Goal: Find specific page/section: Find specific page/section

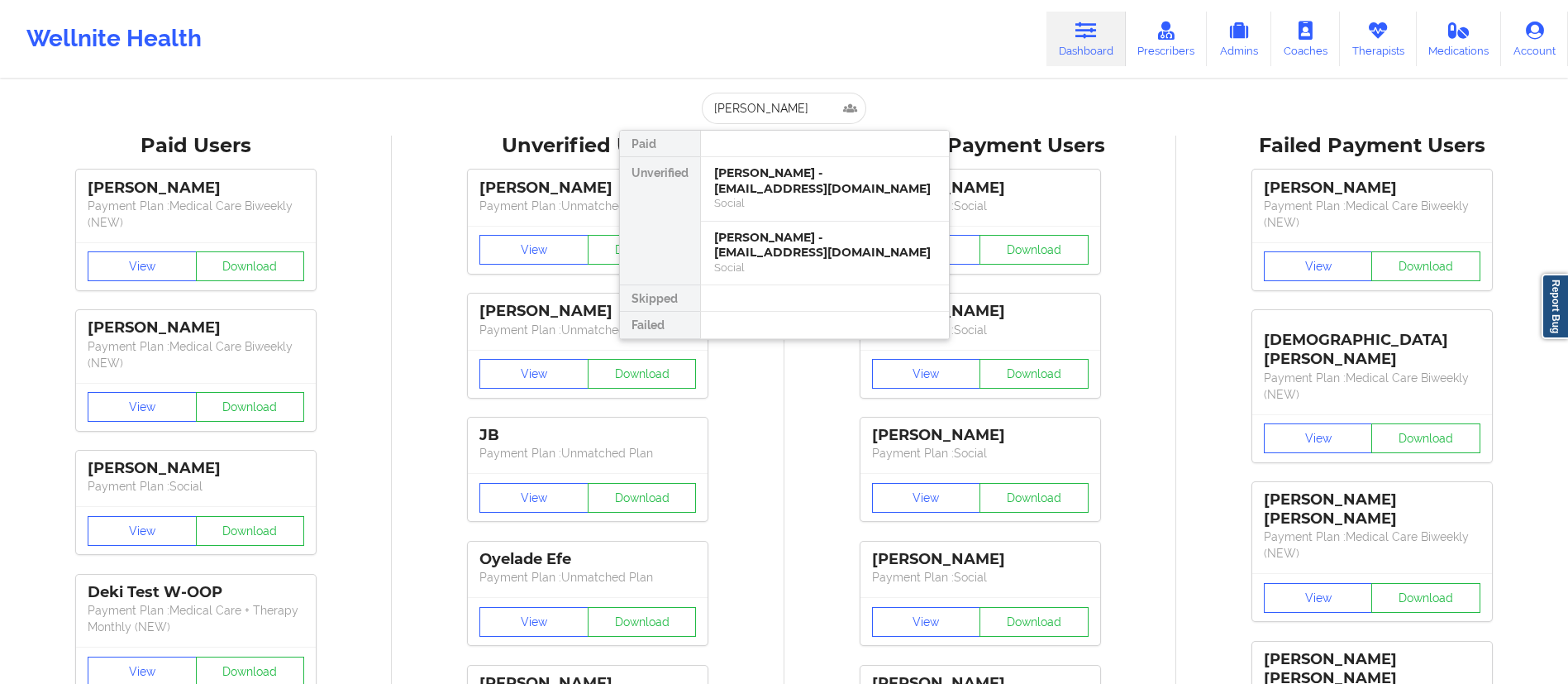
type input "[PERSON_NAME]"
click at [805, 193] on div "[PERSON_NAME] - [EMAIL_ADDRESS][DOMAIN_NAME]" at bounding box center [824, 180] width 222 height 31
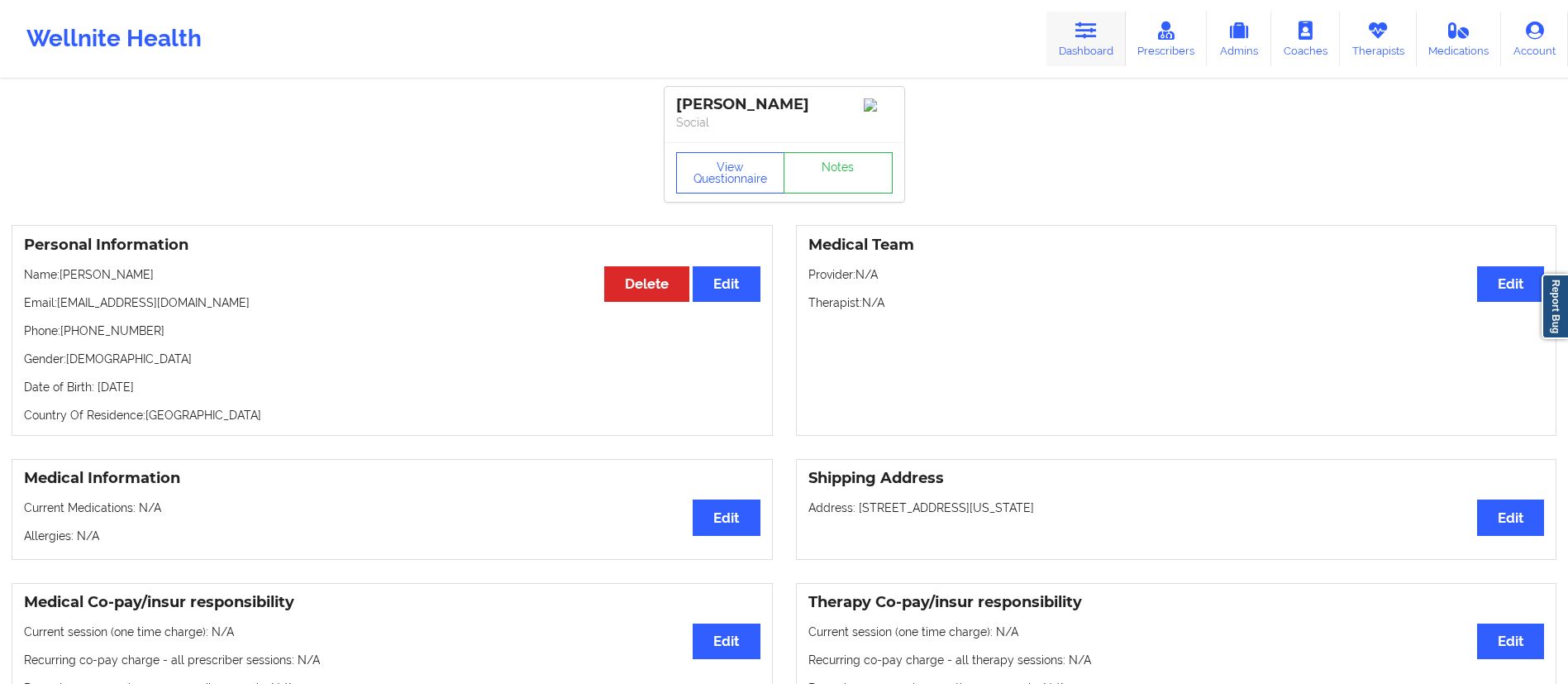
click at [1092, 57] on link "Dashboard" at bounding box center [1085, 38] width 80 height 54
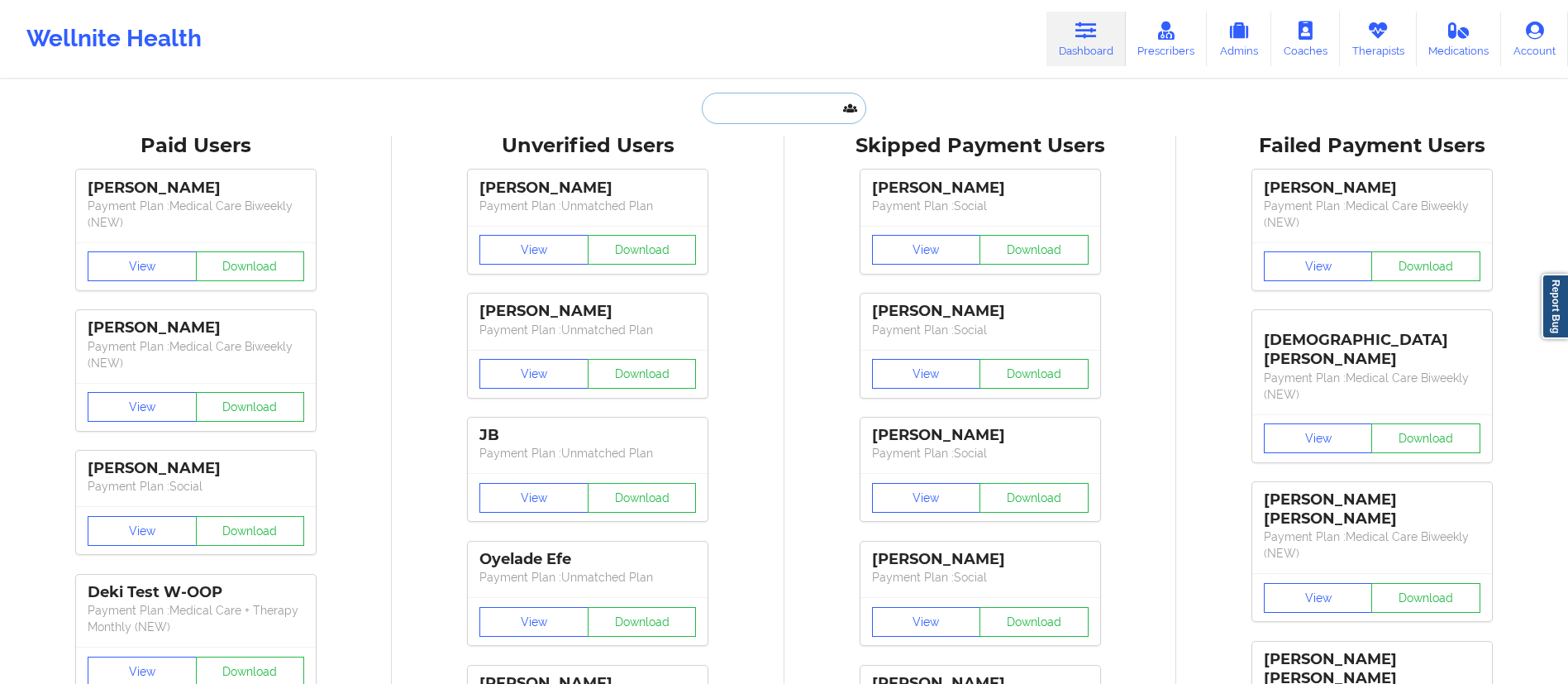
click at [783, 99] on input "text" at bounding box center [783, 108] width 163 height 32
paste input "[PERSON_NAME]"
type input "[PERSON_NAME]"
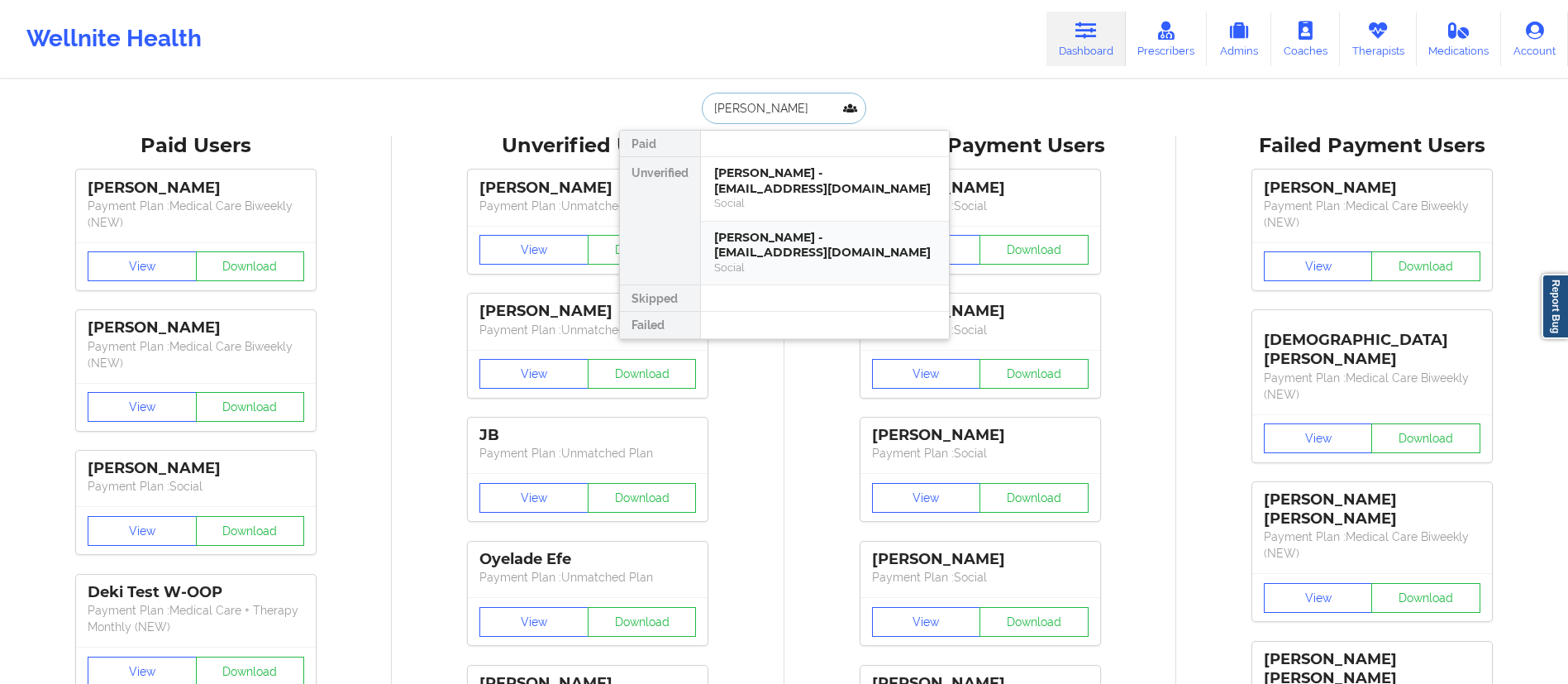
click at [804, 252] on div "[PERSON_NAME] - [EMAIL_ADDRESS][DOMAIN_NAME]" at bounding box center [824, 244] width 222 height 31
